Goal: Use online tool/utility

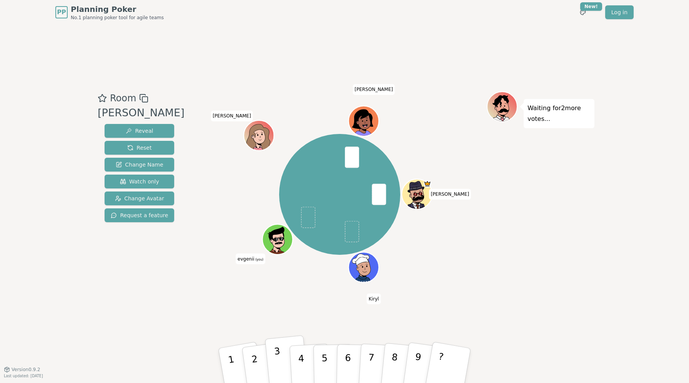
click at [280, 349] on button "3" at bounding box center [287, 366] width 44 height 61
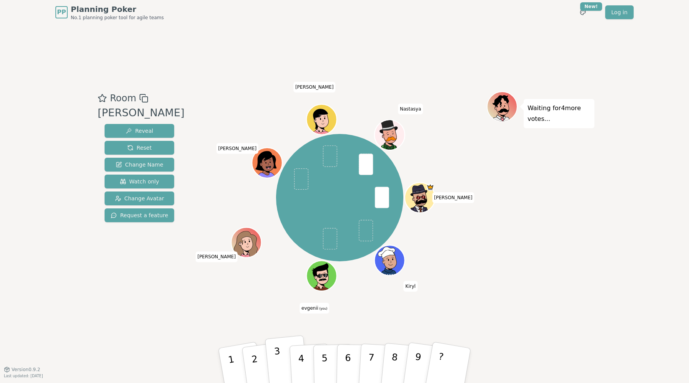
click at [281, 355] on button "3" at bounding box center [287, 366] width 44 height 61
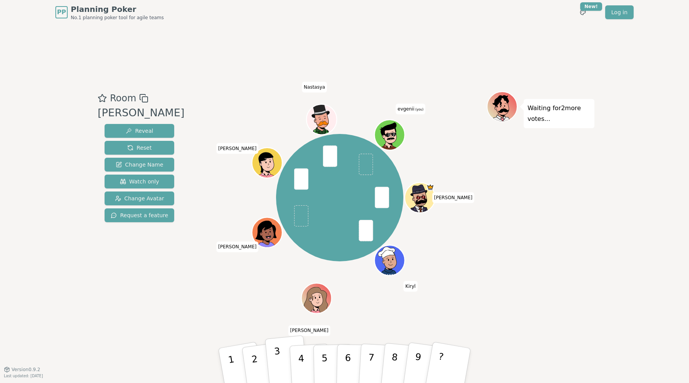
click at [281, 358] on button "3" at bounding box center [287, 366] width 44 height 61
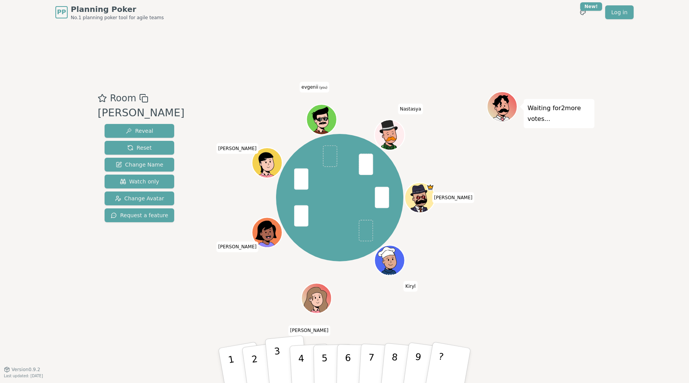
click at [281, 358] on button "3" at bounding box center [287, 366] width 44 height 61
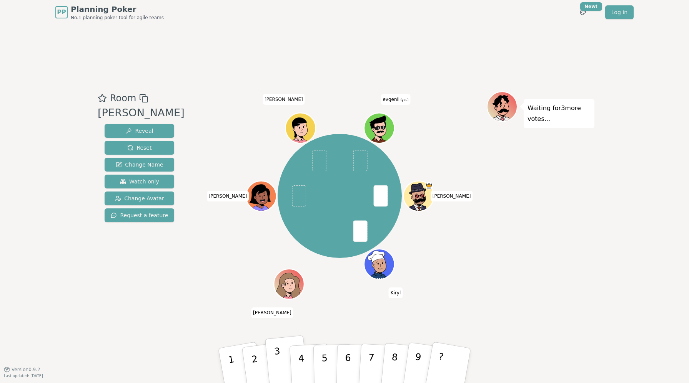
click at [280, 360] on p "3" at bounding box center [279, 367] width 10 height 42
